Goal: Task Accomplishment & Management: Use online tool/utility

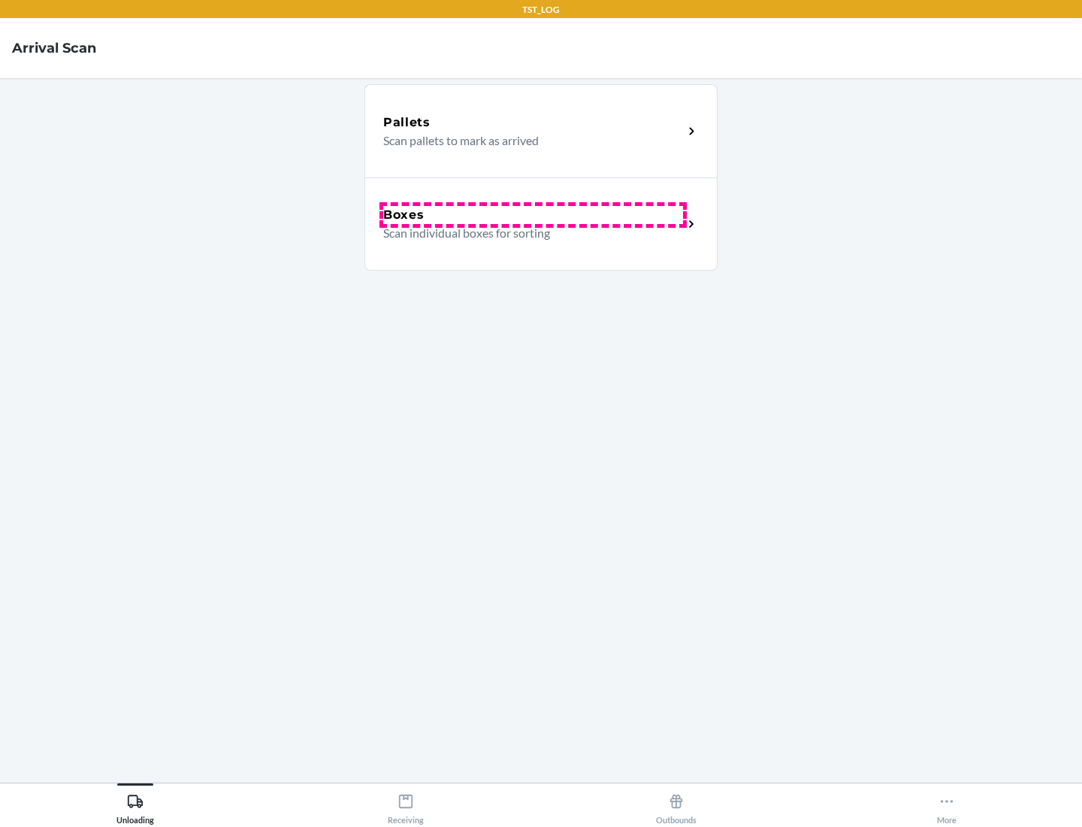
click at [533, 215] on div "Boxes" at bounding box center [533, 215] width 300 height 18
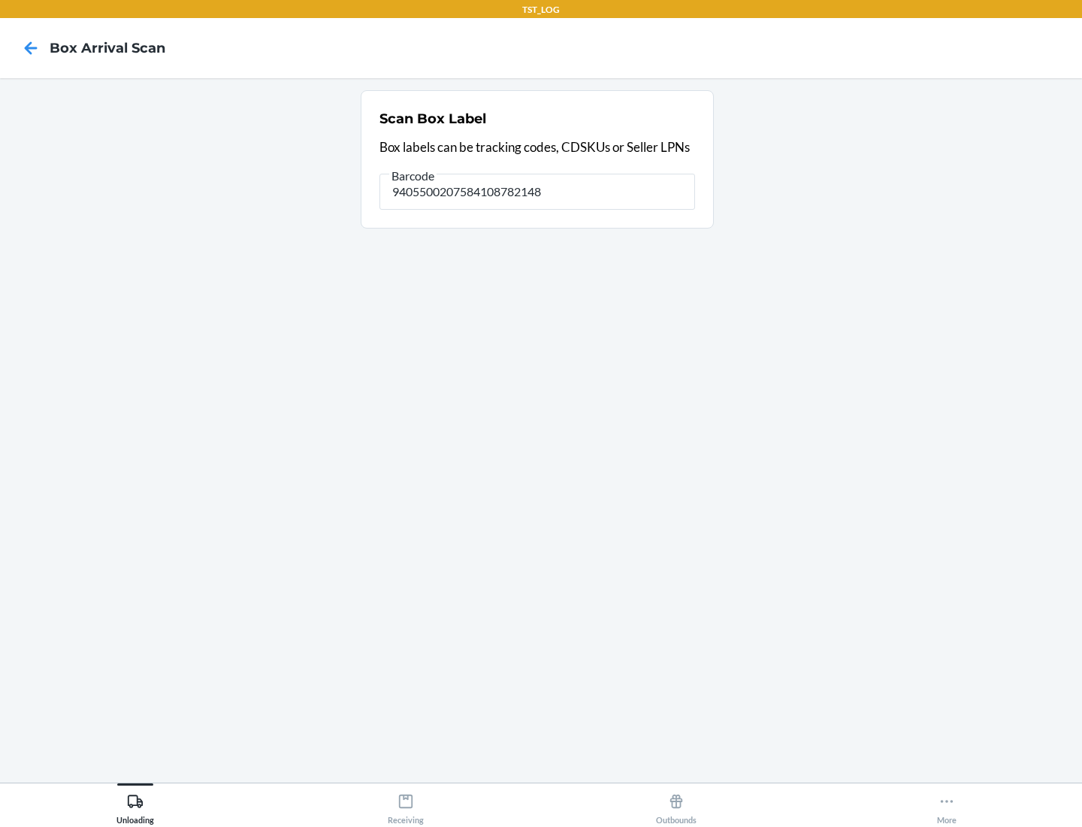
type input "9405500207584108782148"
